Goal: Information Seeking & Learning: Learn about a topic

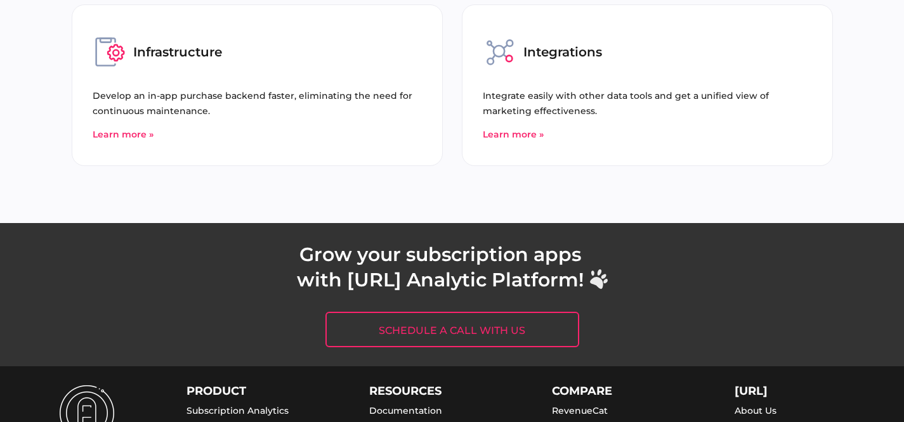
scroll to position [5027, 0]
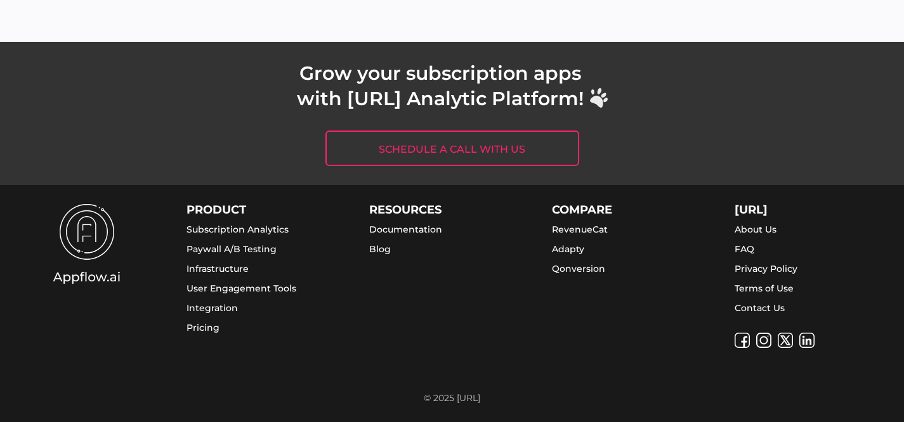
click at [758, 229] on link "About Us" at bounding box center [756, 229] width 42 height 11
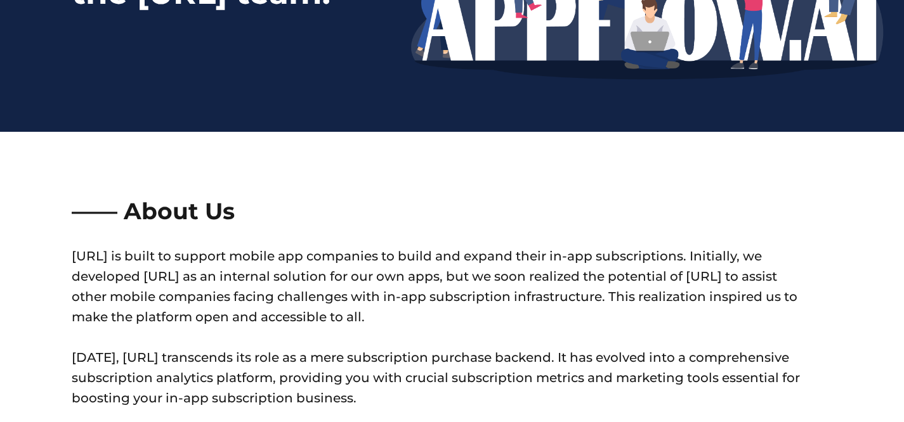
scroll to position [784, 0]
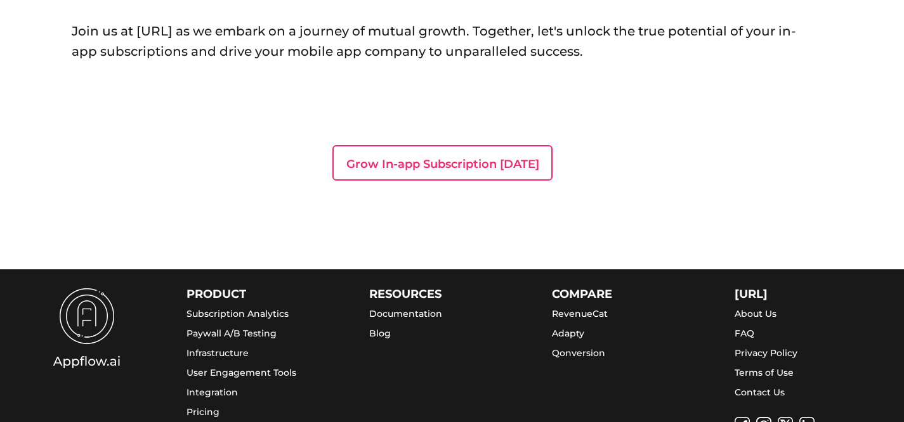
click at [742, 332] on link "FAQ" at bounding box center [745, 333] width 20 height 11
